Goal: Task Accomplishment & Management: Use online tool/utility

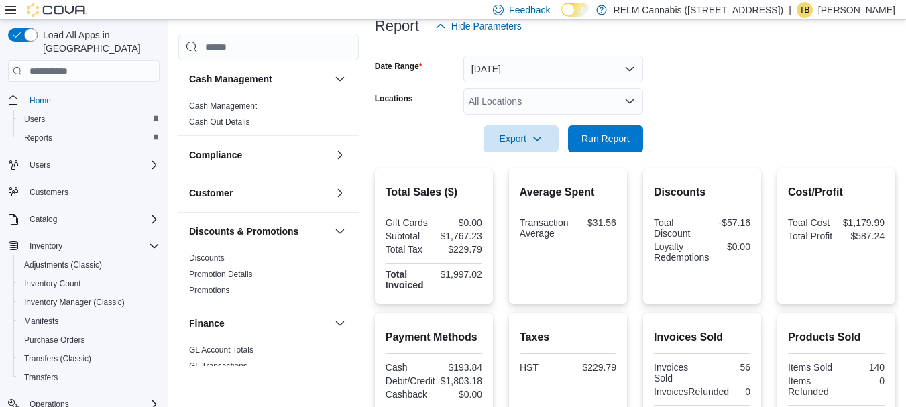
scroll to position [171, 0]
click at [585, 138] on span "Run Report" at bounding box center [606, 139] width 48 height 13
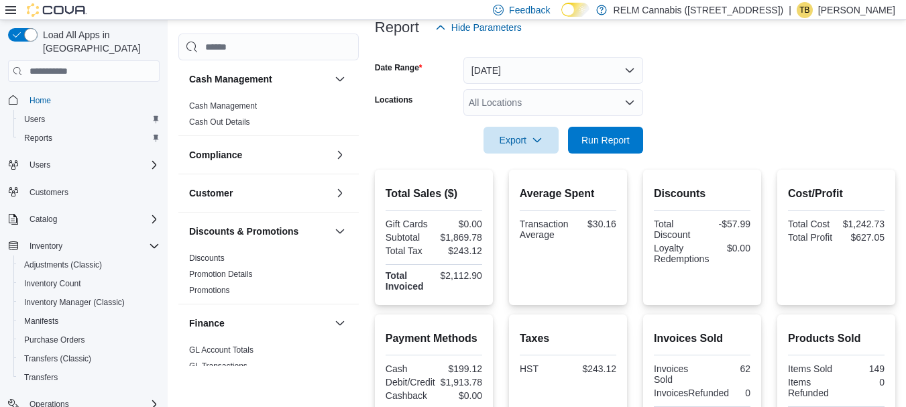
click at [762, 110] on form "Date Range [DATE] Locations All Locations Export Run Report" at bounding box center [635, 97] width 521 height 113
click at [585, 142] on span "Run Report" at bounding box center [606, 139] width 48 height 13
drag, startPoint x: 446, startPoint y: 368, endPoint x: 492, endPoint y: 371, distance: 46.4
click at [492, 371] on div "Payment Methods Cash $213.81 Debit/Credit $1,943.44 Cashback $0.00" at bounding box center [434, 376] width 118 height 122
copy div "$213.81"
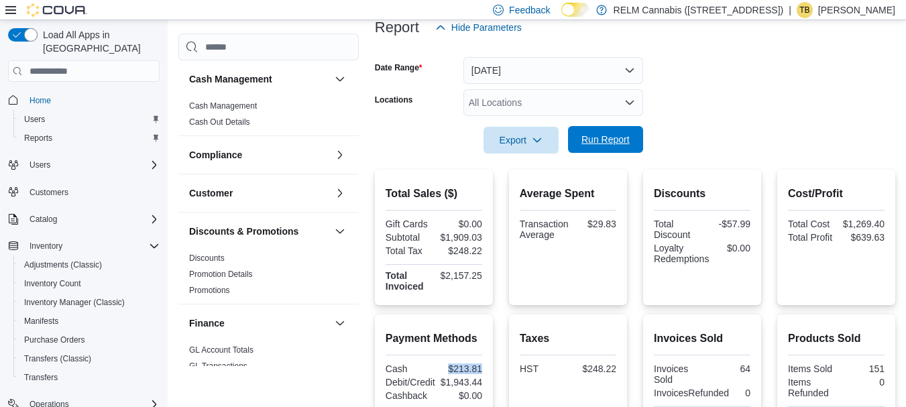
click at [634, 138] on span "Run Report" at bounding box center [605, 139] width 59 height 27
click at [531, 146] on span "Export" at bounding box center [521, 139] width 59 height 27
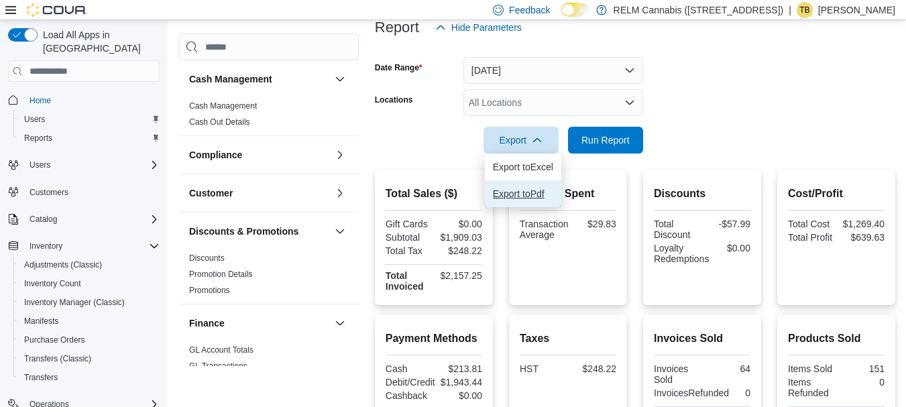
click at [529, 197] on span "Export to Pdf" at bounding box center [523, 193] width 60 height 11
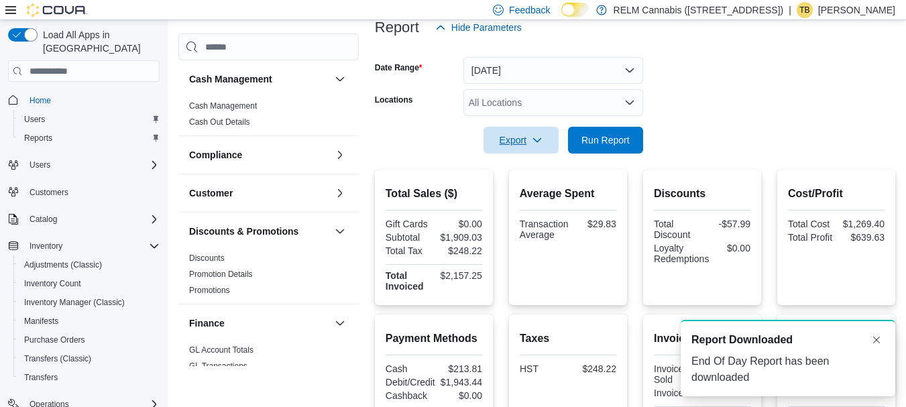
scroll to position [0, 0]
drag, startPoint x: 591, startPoint y: 224, endPoint x: 625, endPoint y: 230, distance: 34.7
click at [625, 230] on div "Average Spent Transaction Average $29.83" at bounding box center [568, 238] width 118 height 136
copy div "$29.83"
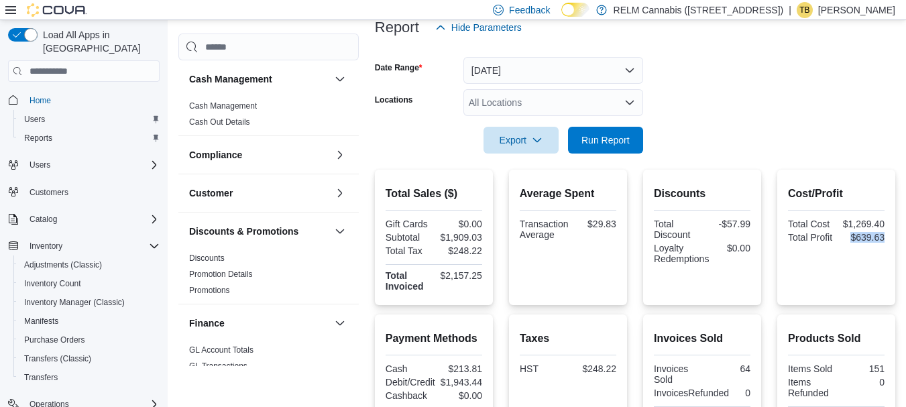
drag, startPoint x: 854, startPoint y: 241, endPoint x: 911, endPoint y: 244, distance: 57.1
click at [906, 236] on html "Feedback Dark Mode RELM Cannabis ([STREET_ADDRESS]) | TB [PERSON_NAME] Load All…" at bounding box center [453, 32] width 906 height 407
copy div "$639.63"
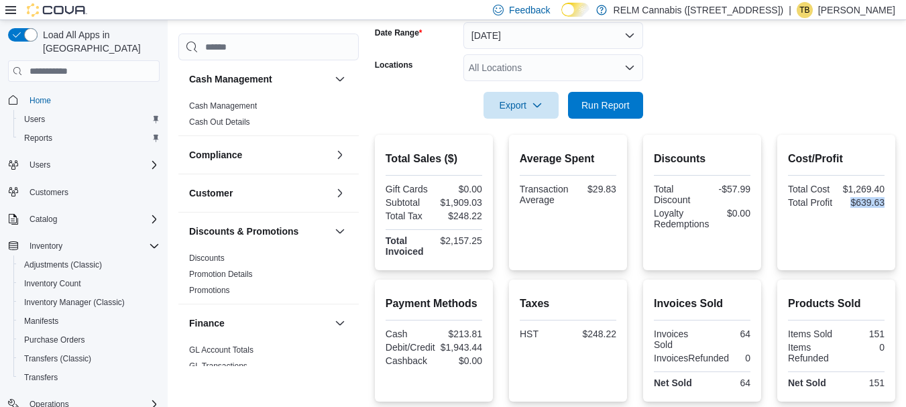
scroll to position [213, 0]
